Goal: Communication & Community: Connect with others

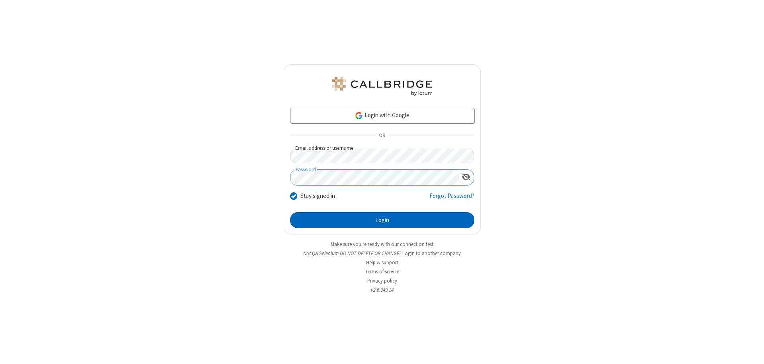
click at [382, 220] on button "Login" at bounding box center [382, 220] width 184 height 16
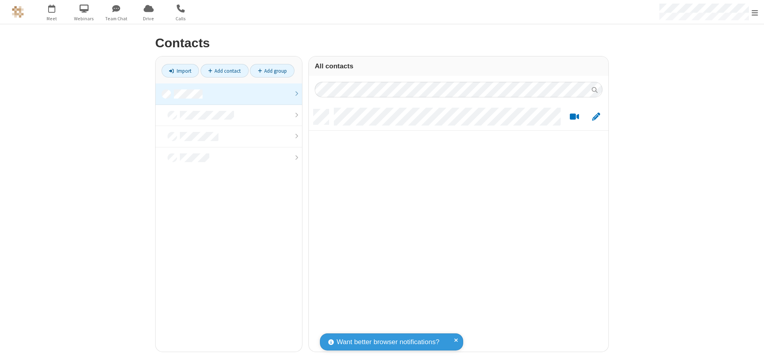
scroll to position [243, 294]
click at [229, 94] on link at bounding box center [229, 94] width 146 height 21
click at [224, 71] on link "Add contact" at bounding box center [224, 71] width 48 height 14
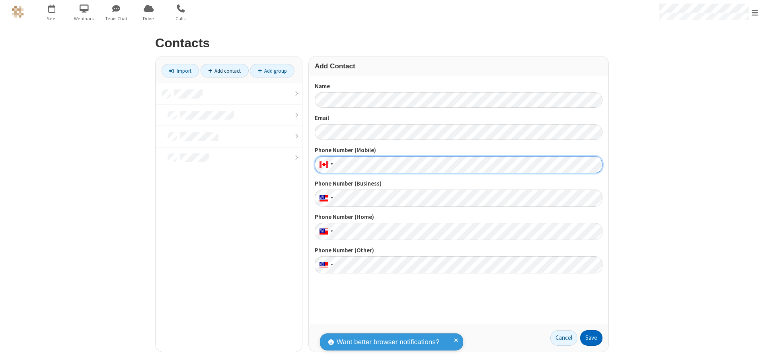
click at [591, 338] on button "Save" at bounding box center [591, 339] width 22 height 16
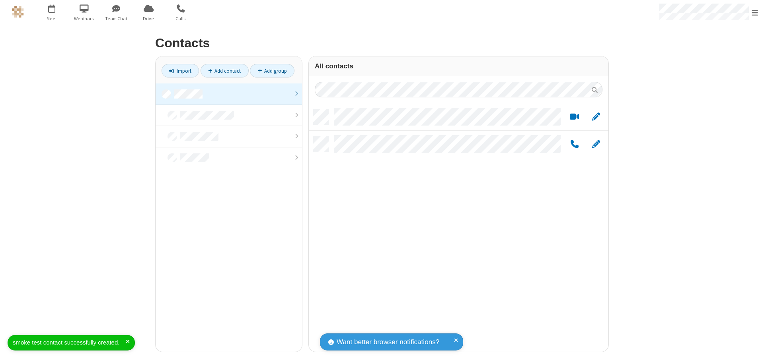
scroll to position [243, 294]
